Goal: Book appointment/travel/reservation

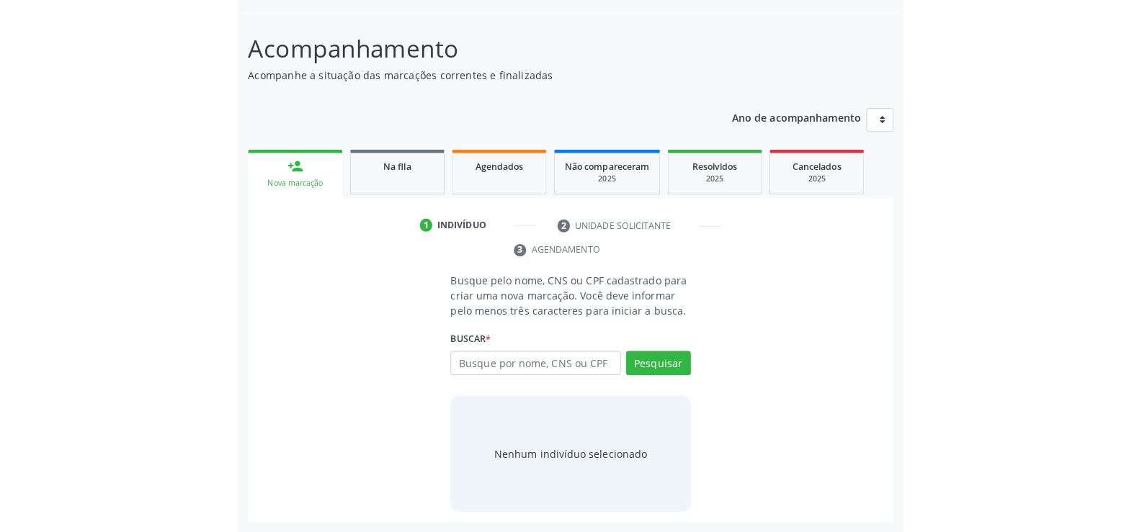
scroll to position [43, 0]
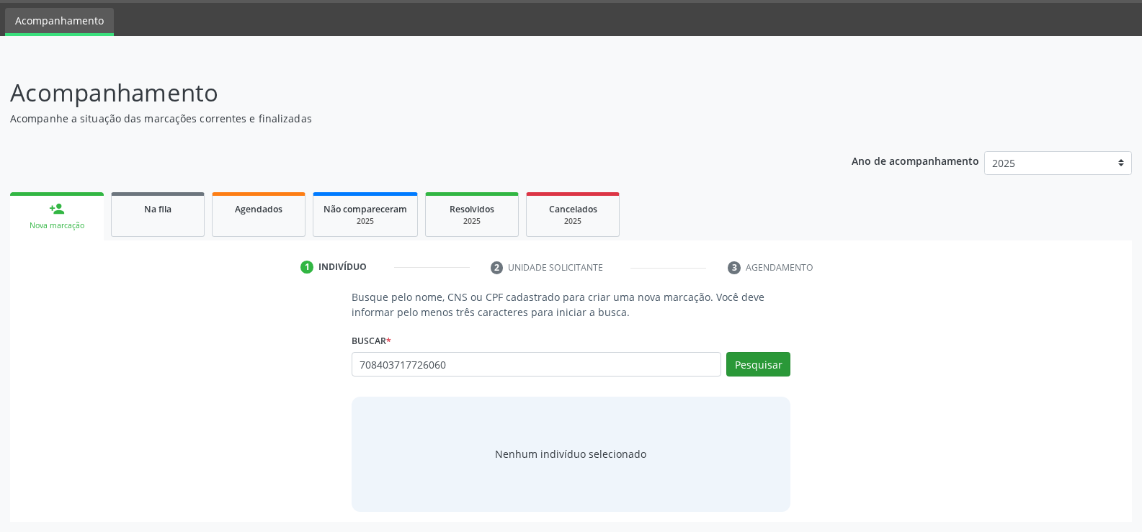
type input "708403717726060"
click at [658, 357] on button "Pesquisar" at bounding box center [758, 364] width 64 height 24
type input "708403717726060"
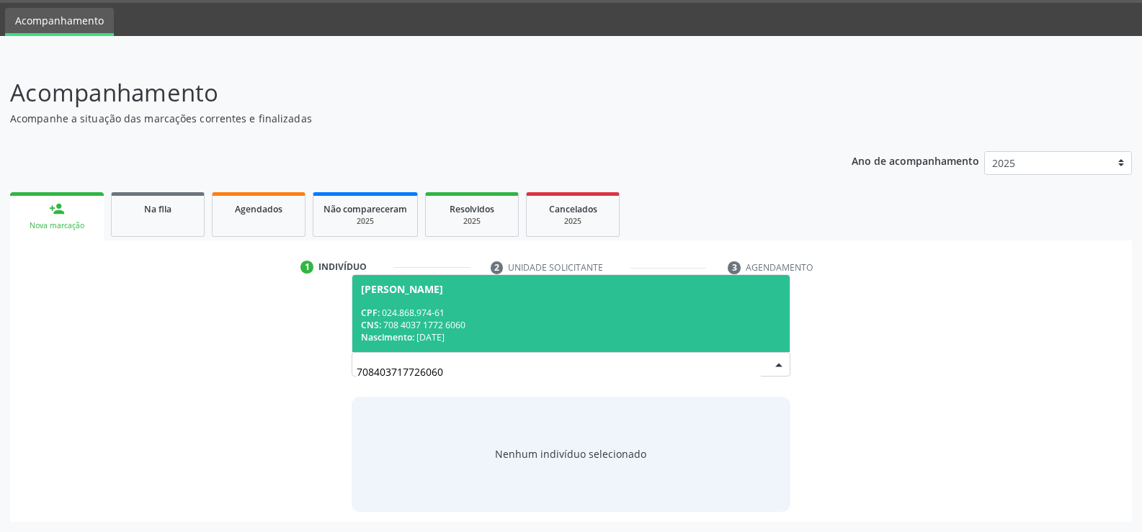
click at [562, 310] on div "CPF: 024.868.974-61" at bounding box center [571, 313] width 420 height 12
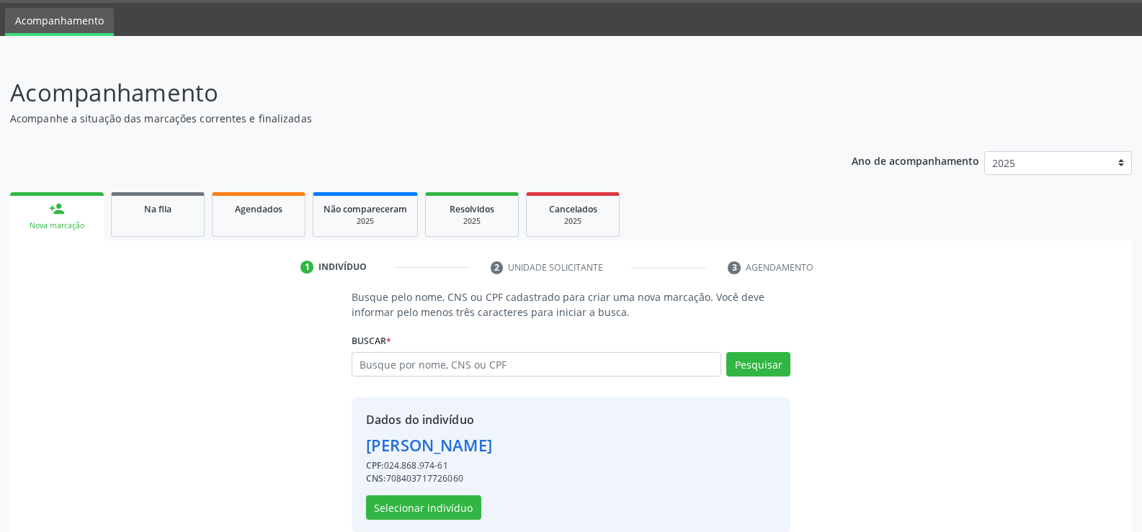
scroll to position [66, 0]
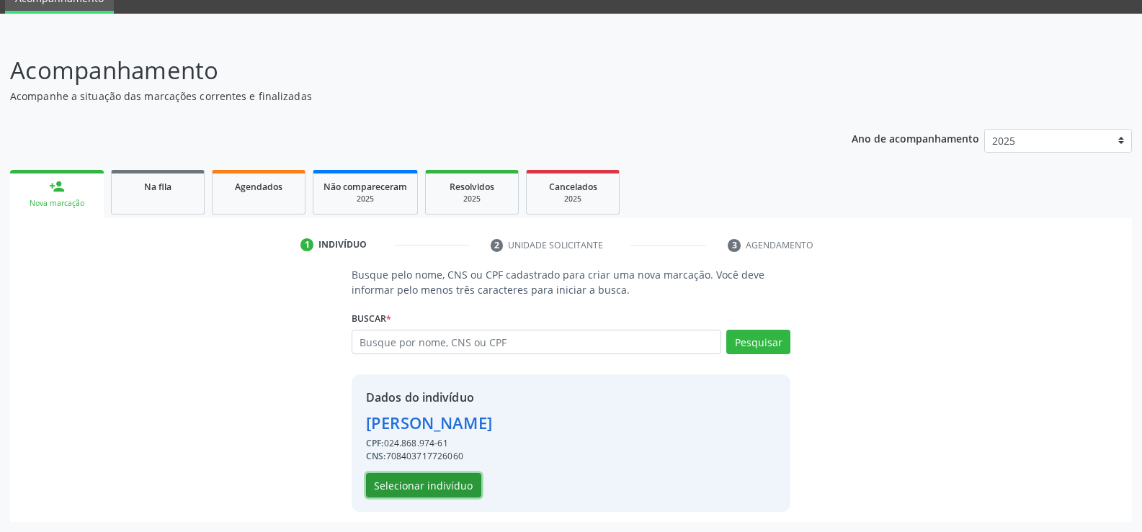
click at [450, 481] on button "Selecionar indivíduo" at bounding box center [423, 485] width 115 height 24
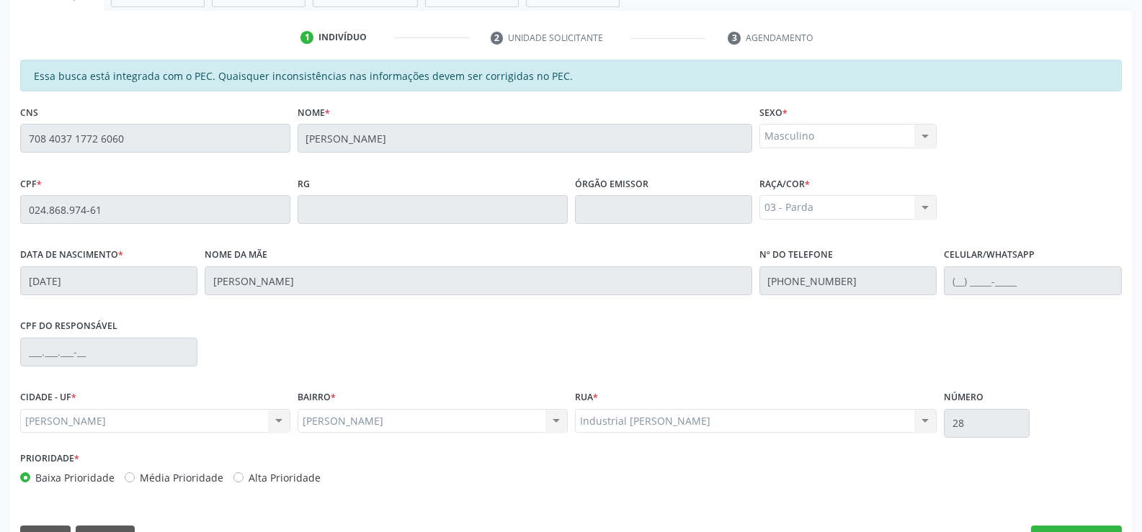
scroll to position [311, 0]
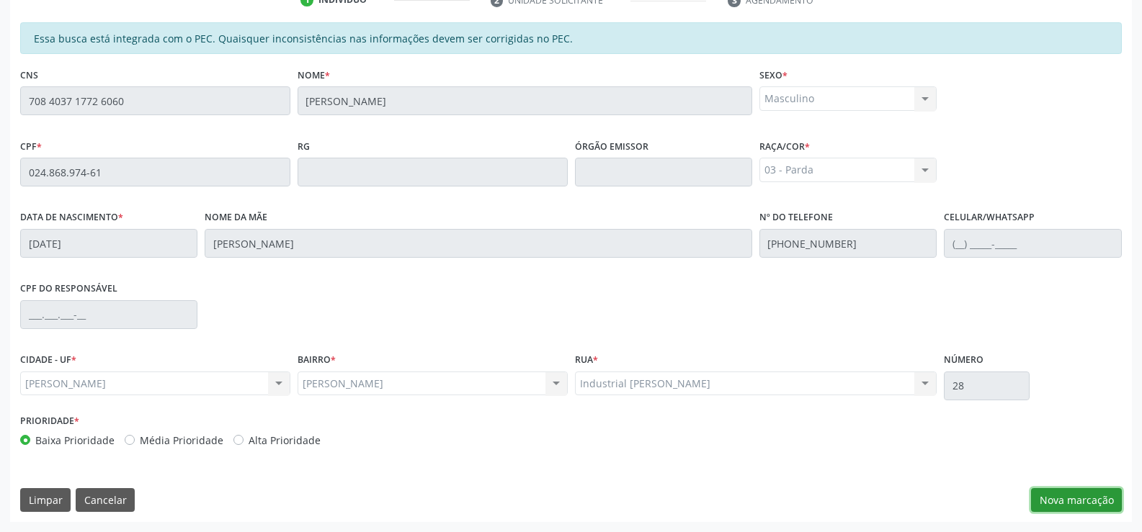
click at [658, 503] on button "Nova marcação" at bounding box center [1076, 500] width 91 height 24
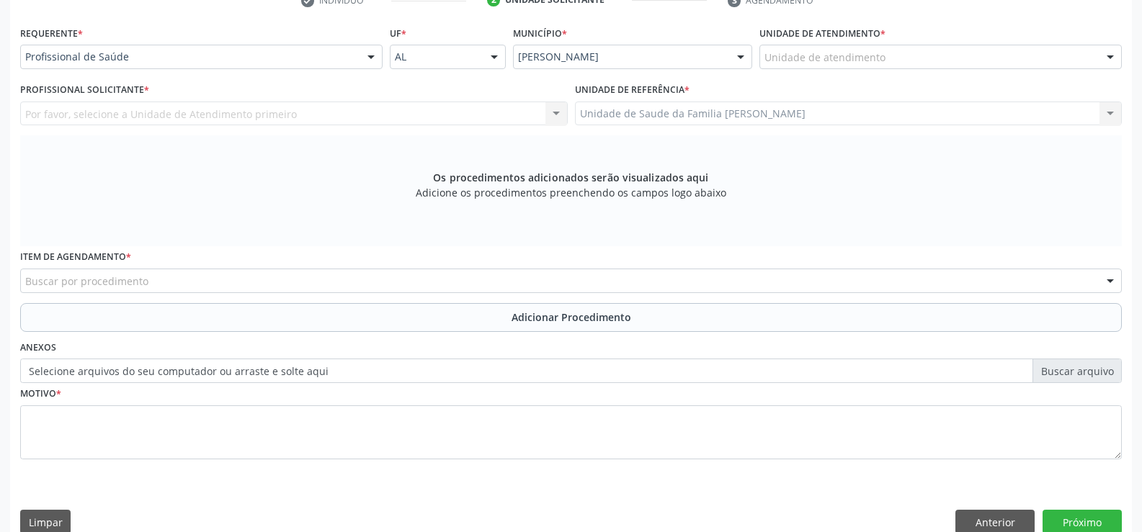
scroll to position [311, 0]
click at [374, 52] on div at bounding box center [371, 57] width 22 height 24
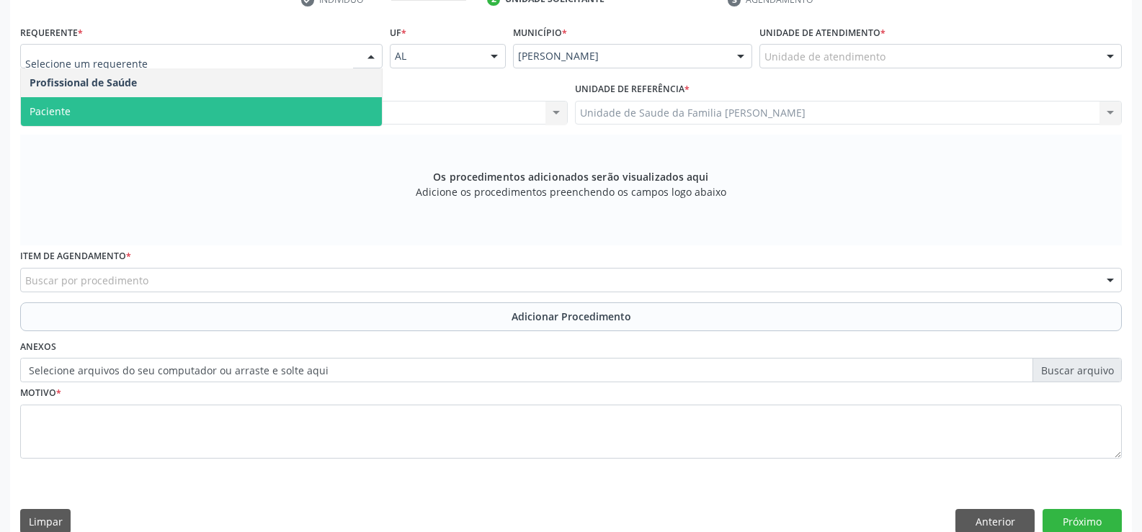
click at [301, 112] on span "Paciente" at bounding box center [201, 111] width 361 height 29
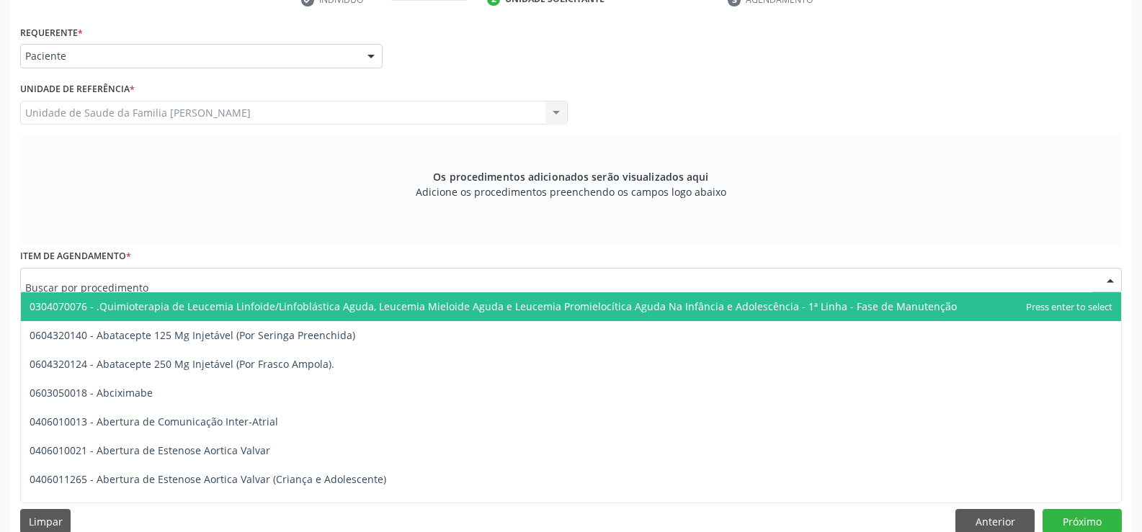
click at [314, 278] on div at bounding box center [571, 280] width 1102 height 24
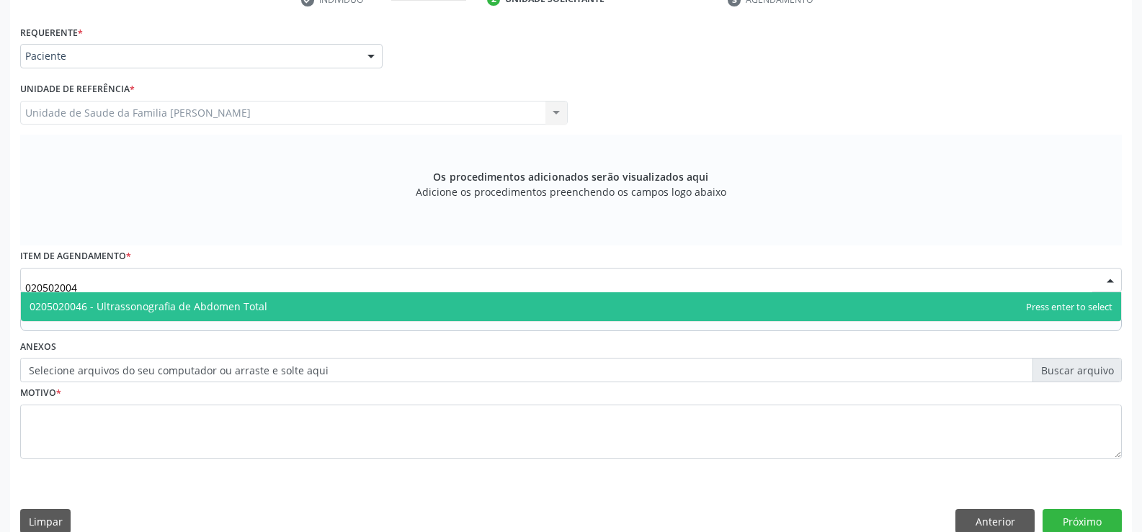
type input "0205020046"
click at [413, 310] on span "0205020046 - Ultrassonografia de Abdomen Total" at bounding box center [571, 306] width 1100 height 29
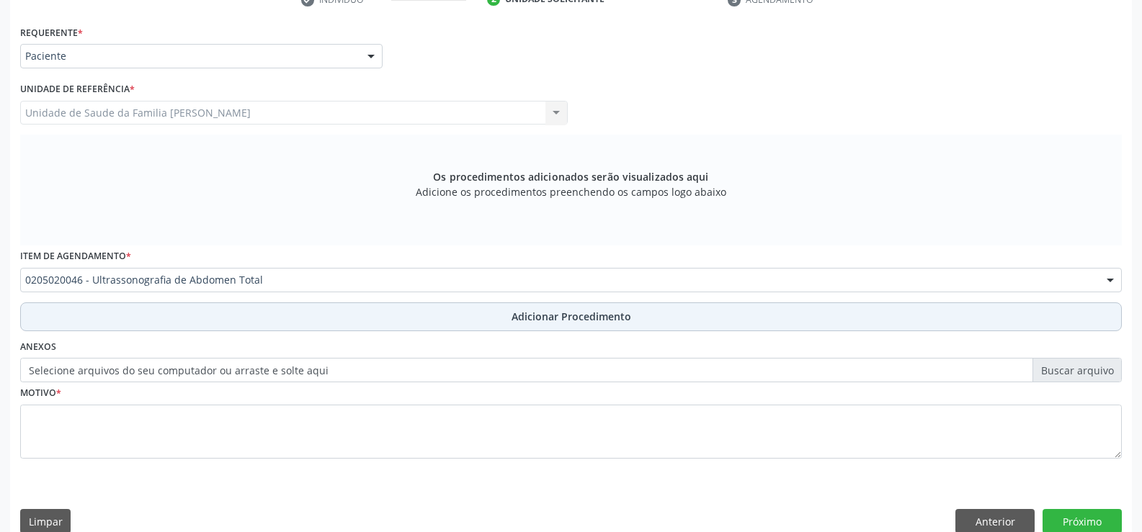
click at [564, 326] on button "Adicionar Procedimento" at bounding box center [571, 317] width 1102 height 29
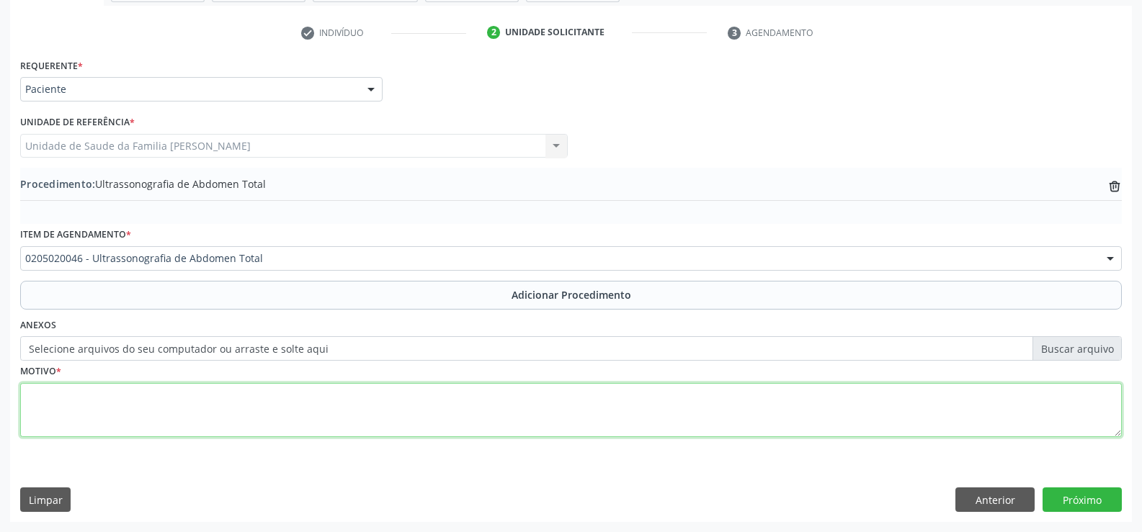
click at [466, 414] on textarea at bounding box center [571, 410] width 1102 height 55
type textarea "d"
type textarea "DOR ABDOMINAL"
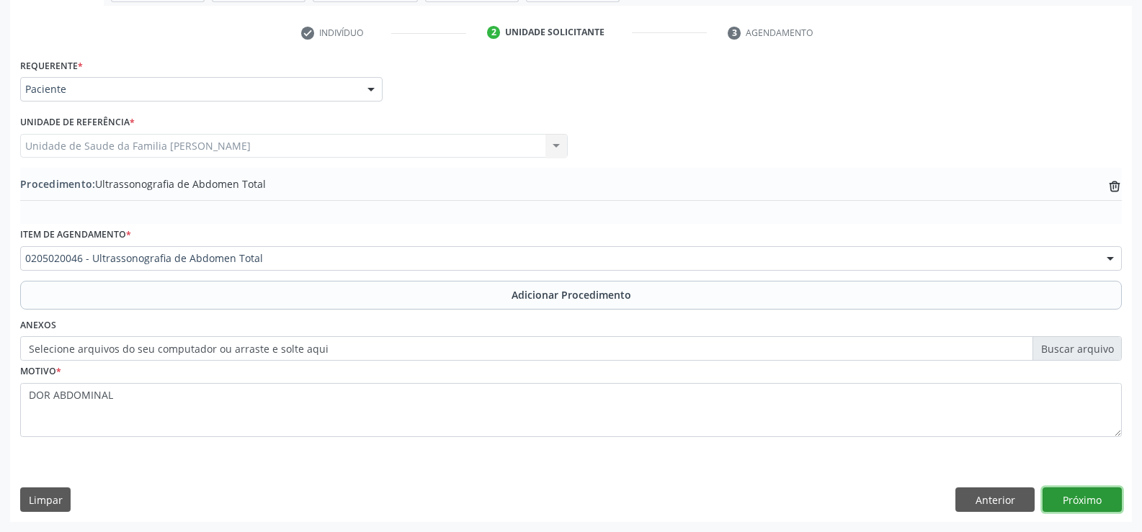
click at [658, 504] on button "Próximo" at bounding box center [1081, 500] width 79 height 24
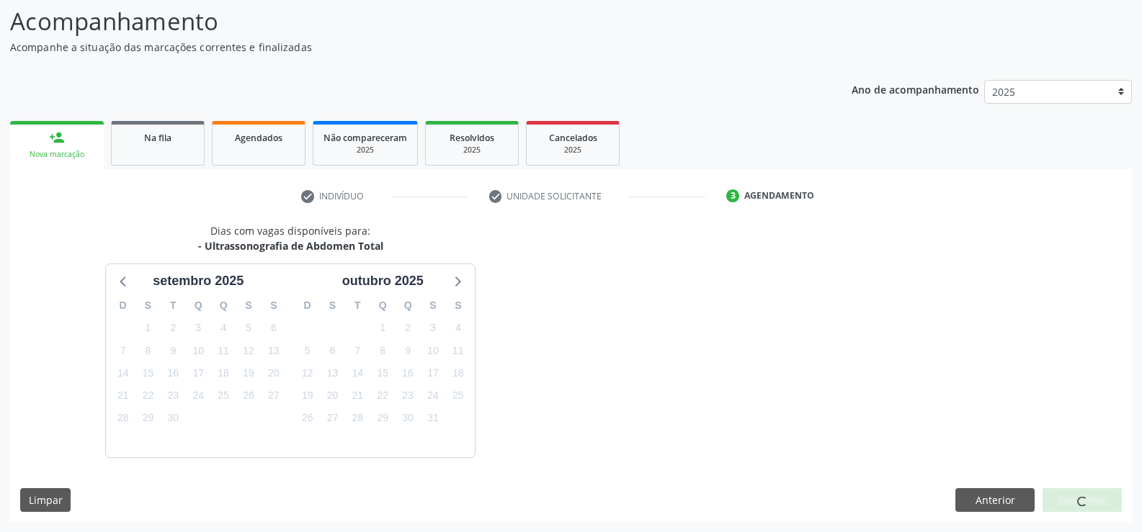
scroll to position [157, 0]
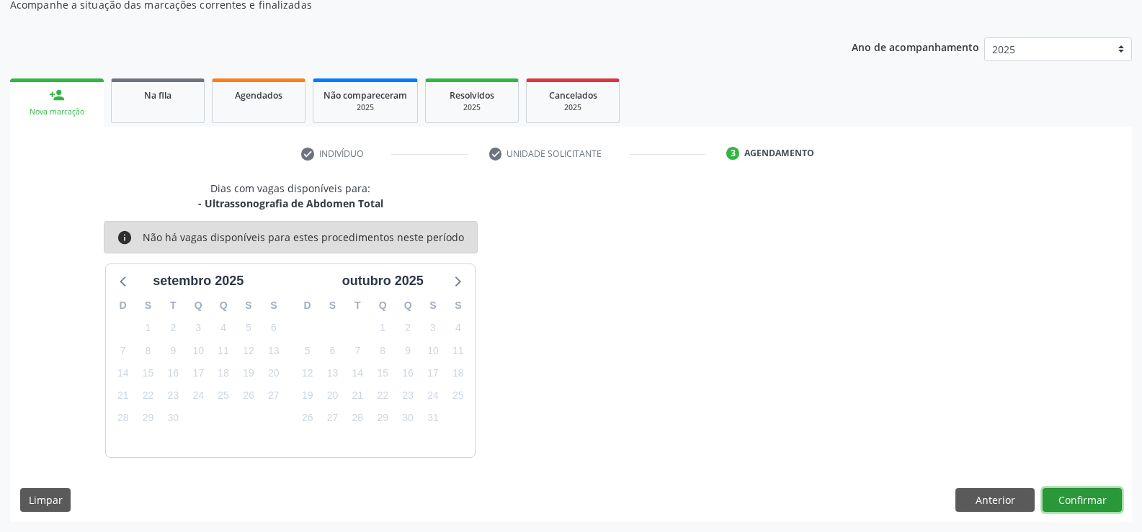
click at [658, 500] on button "Confirmar" at bounding box center [1081, 500] width 79 height 24
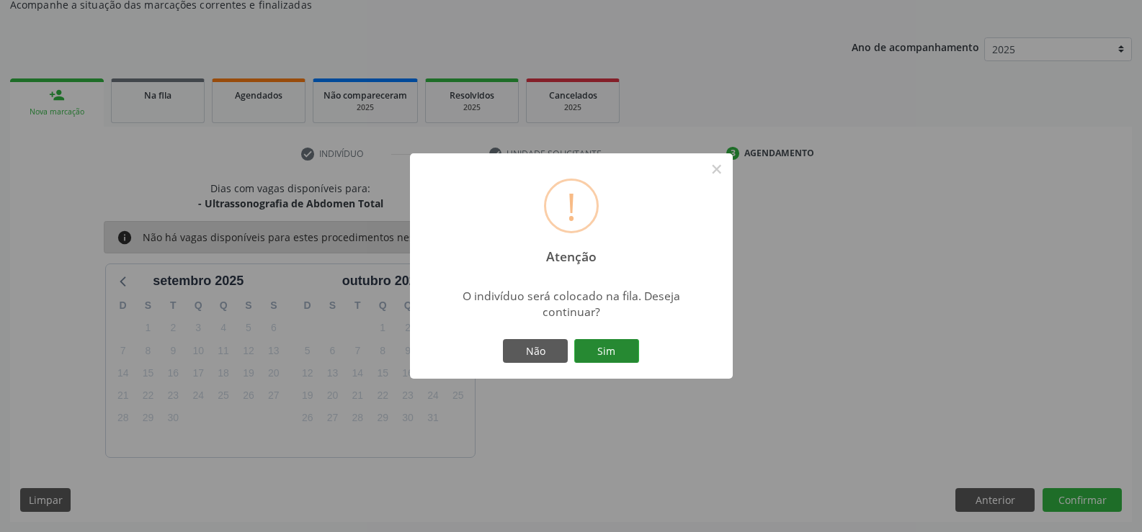
click at [603, 352] on button "Sim" at bounding box center [606, 351] width 65 height 24
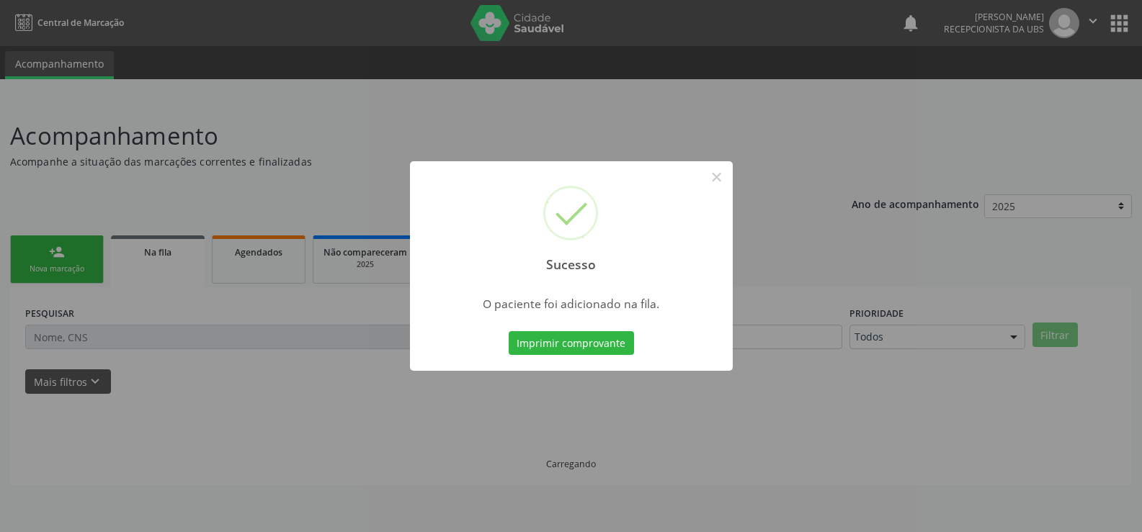
scroll to position [0, 0]
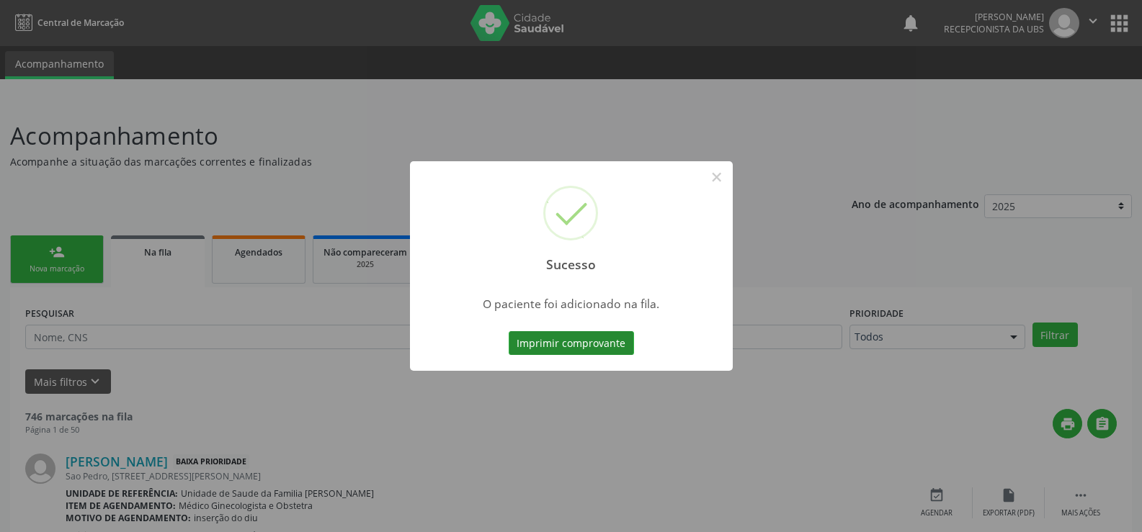
click at [589, 342] on button "Imprimir comprovante" at bounding box center [571, 343] width 125 height 24
